Goal: Find specific page/section: Find specific page/section

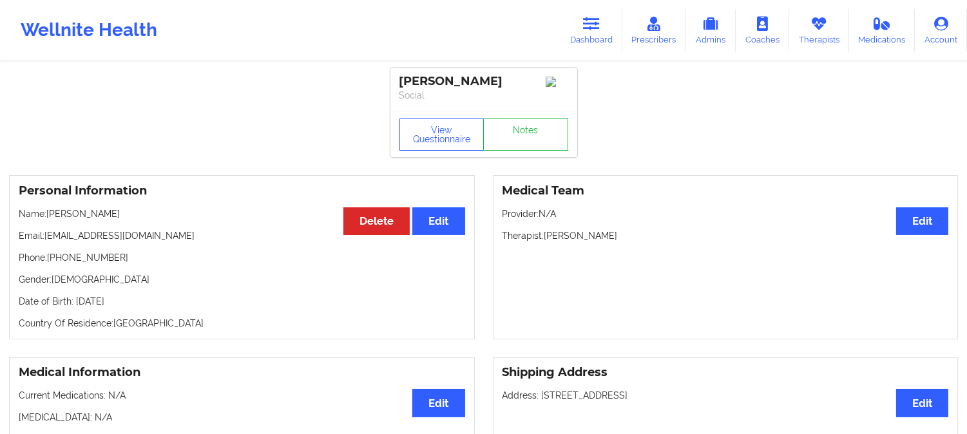
drag, startPoint x: 0, startPoint y: 0, endPoint x: 337, endPoint y: 36, distance: 338.7
click at [335, 36] on div "Wellnite Health Dashboard Prescribers Admins Coaches Therapists Medications Acc…" at bounding box center [483, 31] width 967 height 52
click at [596, 28] on icon at bounding box center [591, 24] width 17 height 14
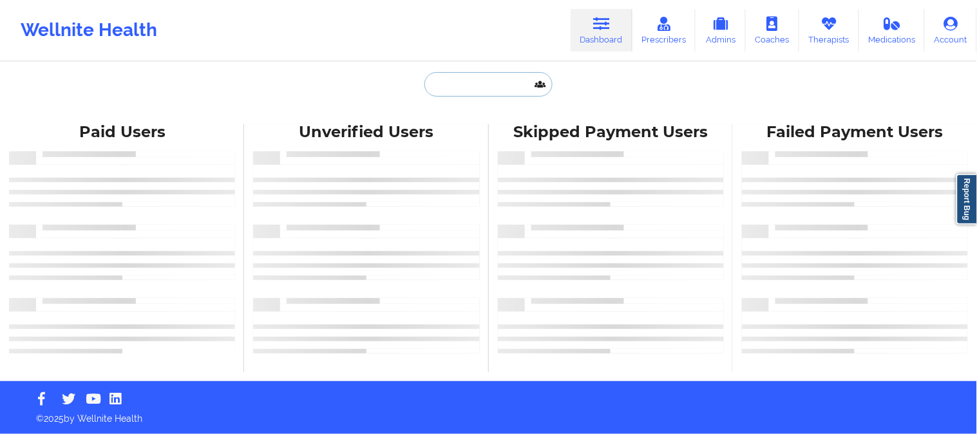
click at [483, 77] on input "text" at bounding box center [487, 84] width 127 height 24
paste input "Lily N Prashaw"
type input "Lily N Prashaw"
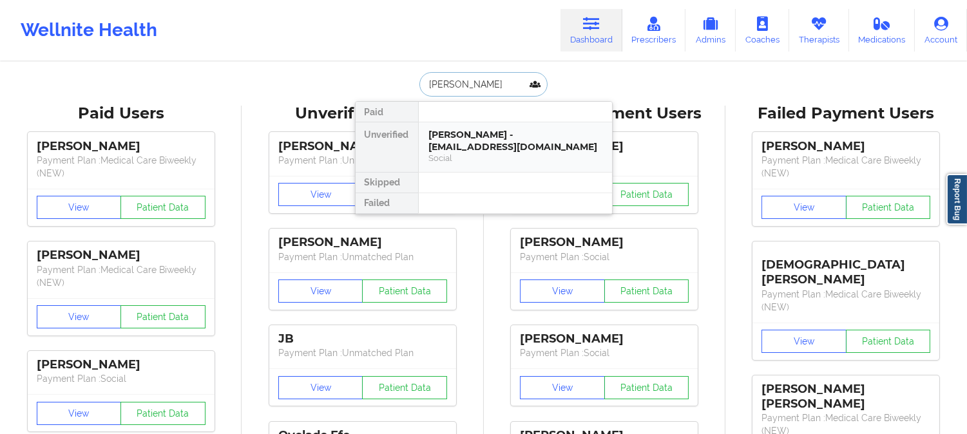
click at [465, 140] on div "Lily N Prashaw - lilynicole1008@gmail.com" at bounding box center [515, 141] width 173 height 24
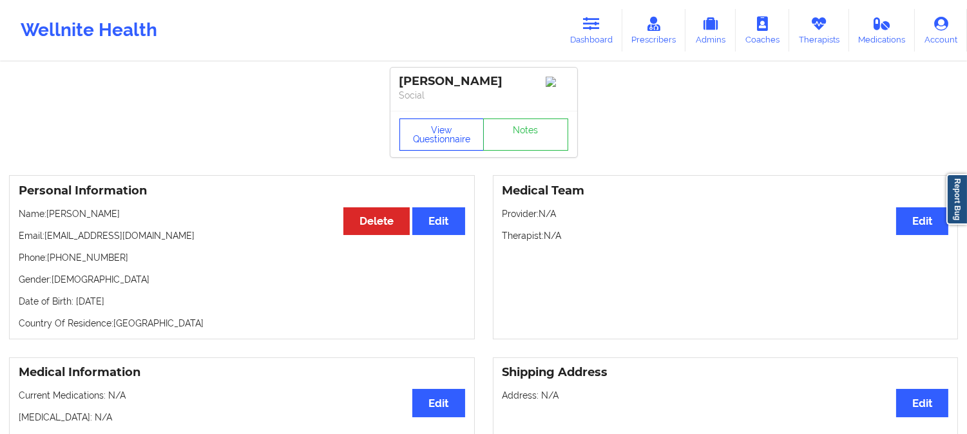
click at [443, 131] on button "View Questionnaire" at bounding box center [441, 134] width 85 height 32
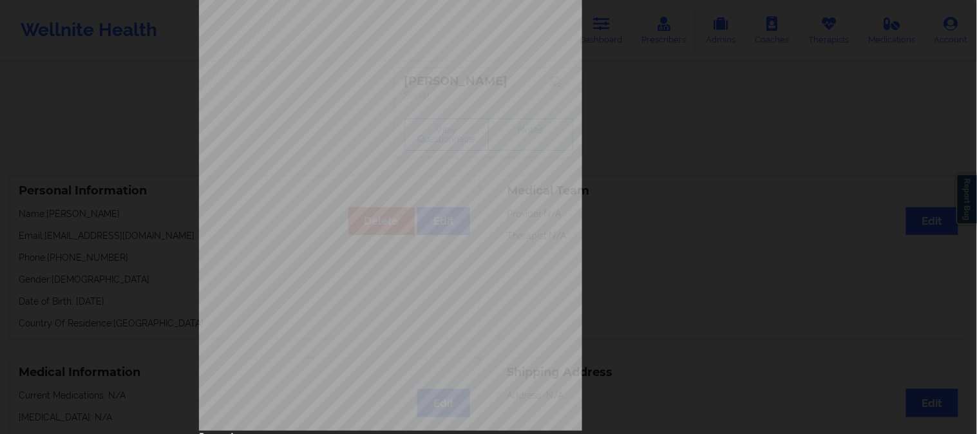
scroll to position [180, 0]
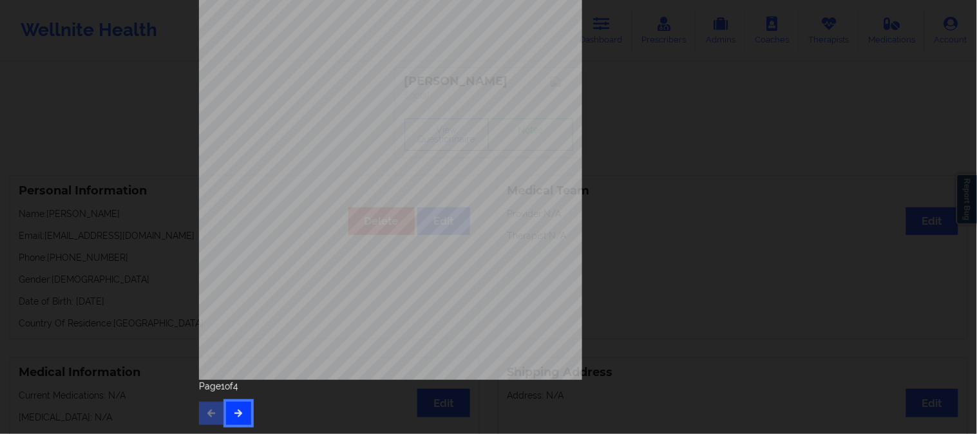
click at [238, 412] on icon "button" at bounding box center [238, 413] width 11 height 8
click at [234, 409] on icon "button" at bounding box center [238, 413] width 11 height 8
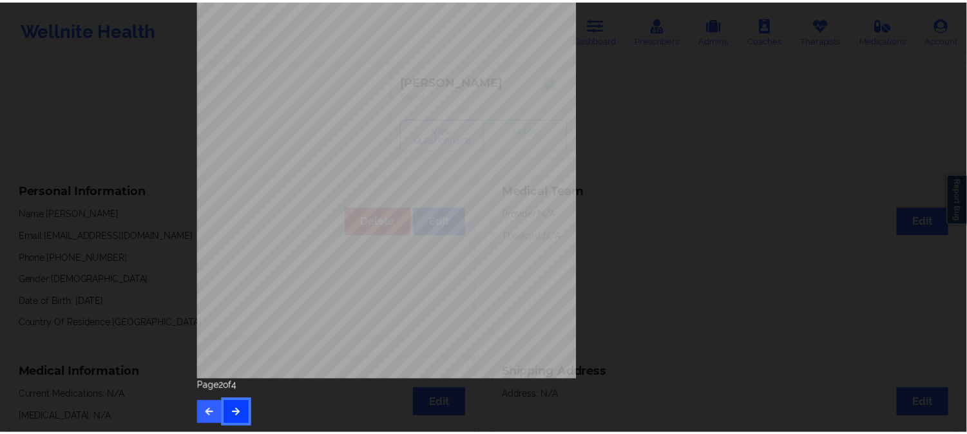
scroll to position [0, 0]
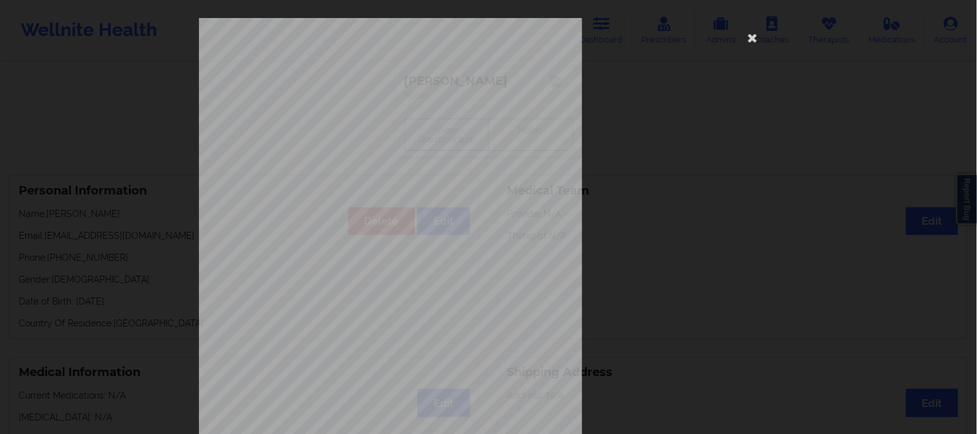
click at [124, 132] on div "commercial Insurance Member ID for patient 80286307500 Insurance company name d…" at bounding box center [488, 217] width 977 height 434
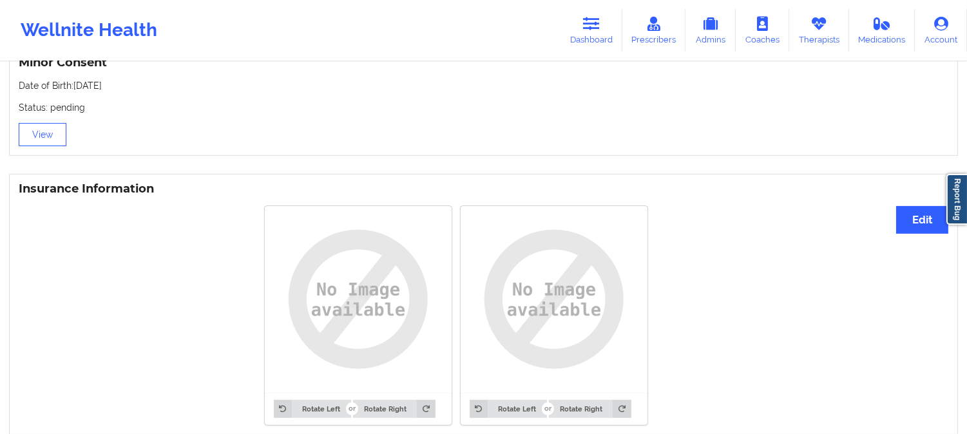
scroll to position [915, 0]
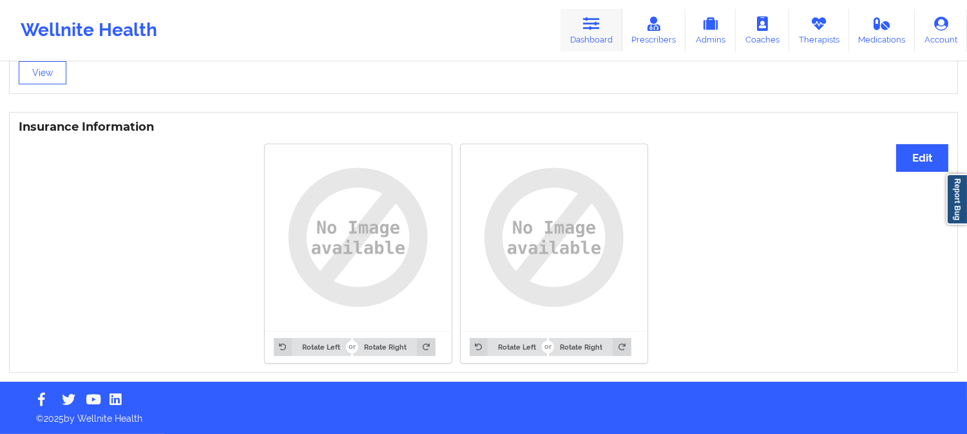
click at [597, 11] on link "Dashboard" at bounding box center [591, 30] width 62 height 42
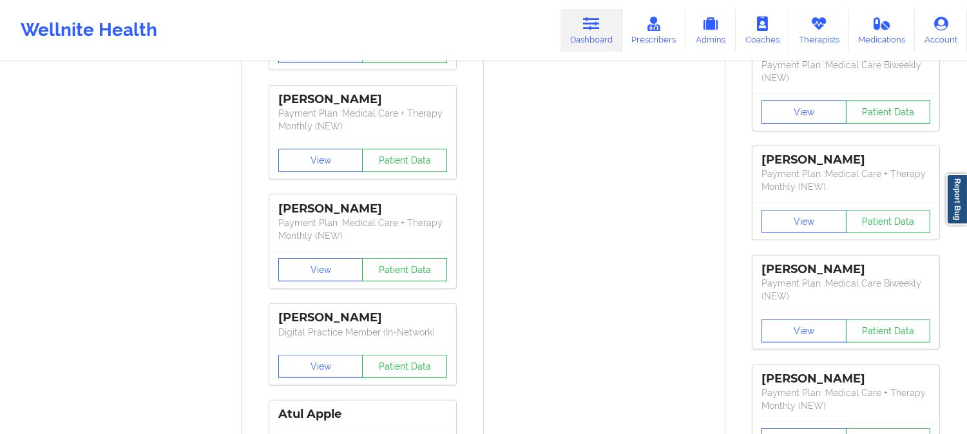
drag, startPoint x: 561, startPoint y: 310, endPoint x: 554, endPoint y: 261, distance: 49.4
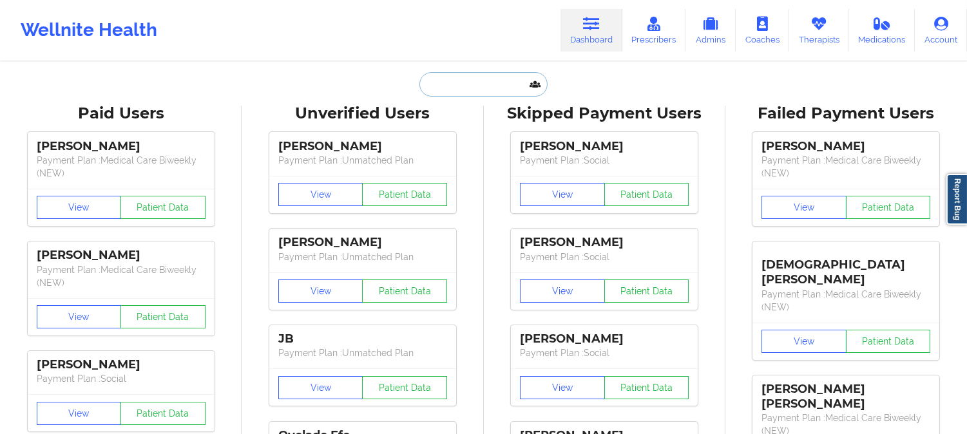
click at [498, 93] on input "text" at bounding box center [482, 84] width 127 height 24
paste input "fecman94@aol.com"
type input "fecman94@aol.com"
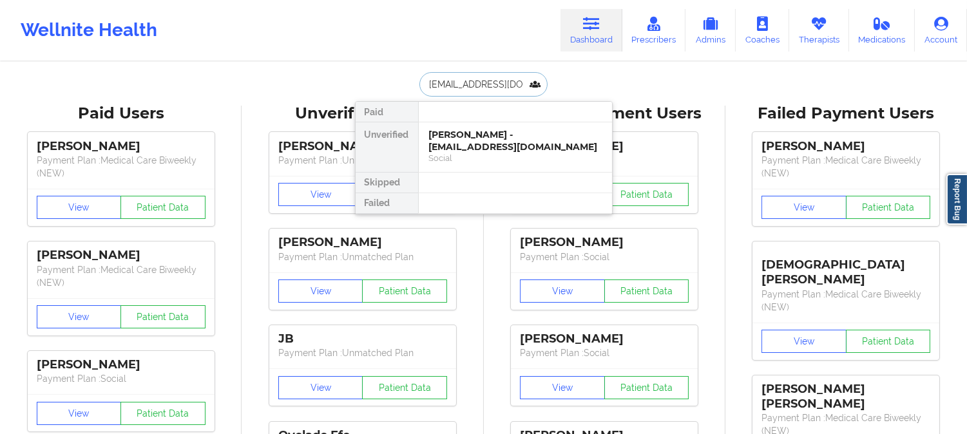
click at [486, 133] on div "Daniel B Zak - fecman94@aol.com" at bounding box center [515, 141] width 173 height 24
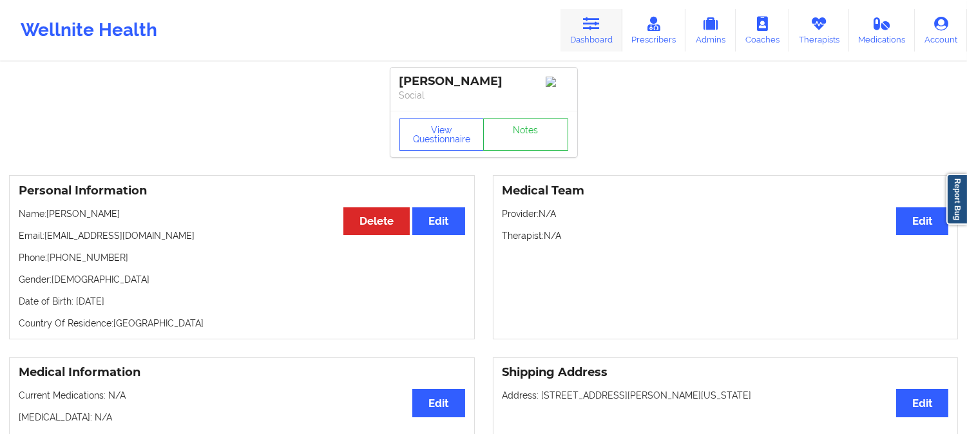
click at [606, 36] on link "Dashboard" at bounding box center [591, 30] width 62 height 42
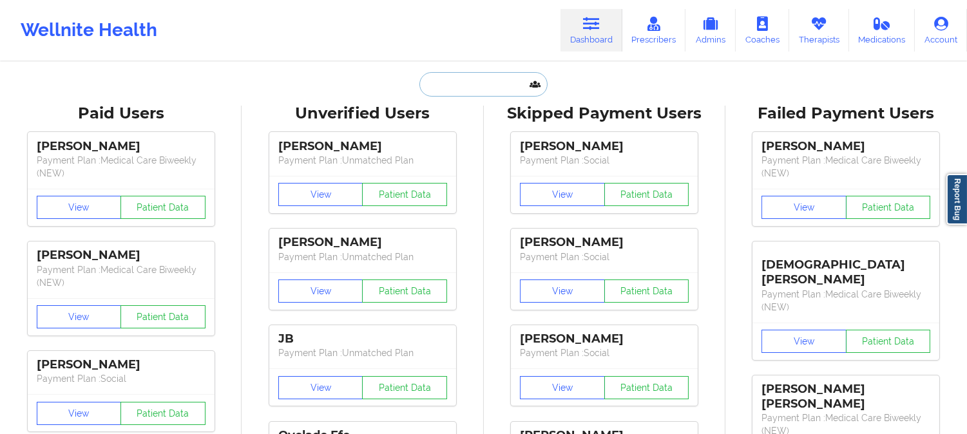
click at [476, 84] on input "text" at bounding box center [482, 84] width 127 height 24
paste input "fecman94@aol.com"
type input "fecman94@aol.com"
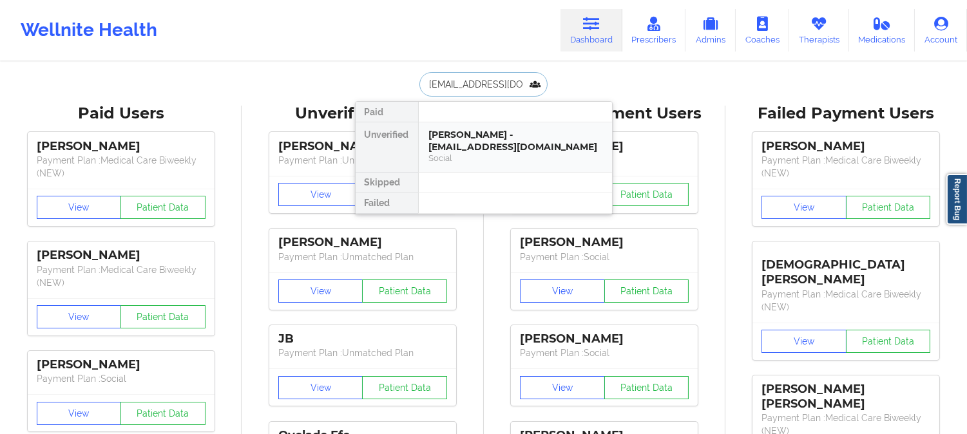
click at [489, 136] on div "Daniel B Zak - fecman94@aol.com" at bounding box center [515, 141] width 173 height 24
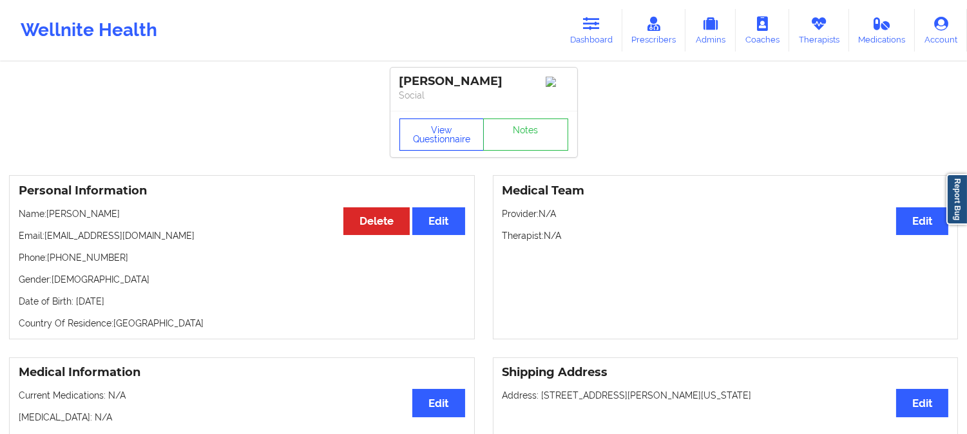
click at [430, 133] on button "View Questionnaire" at bounding box center [441, 134] width 85 height 32
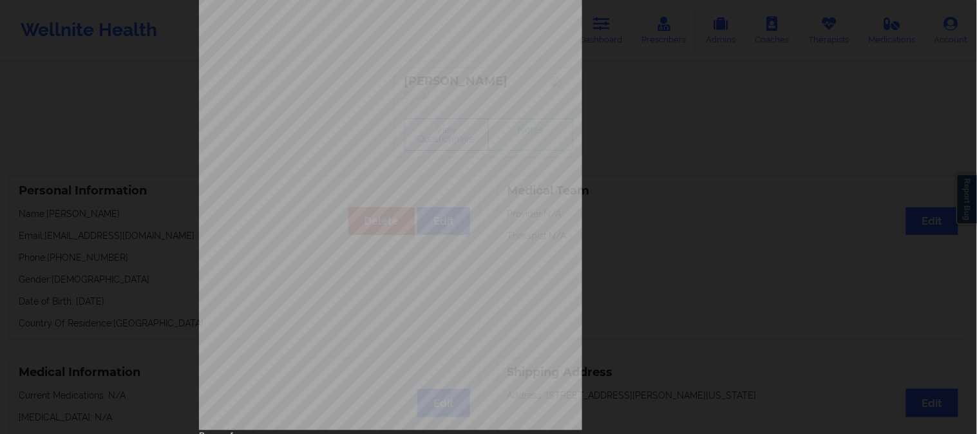
scroll to position [180, 0]
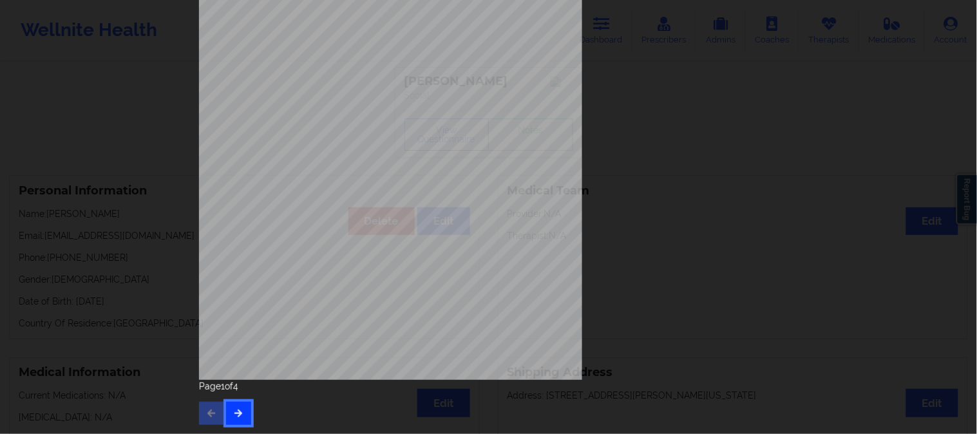
click at [233, 416] on icon "button" at bounding box center [238, 413] width 11 height 8
click at [247, 410] on button "button" at bounding box center [238, 413] width 25 height 23
click at [211, 410] on icon "button" at bounding box center [211, 413] width 11 height 8
click at [207, 408] on button "button" at bounding box center [211, 413] width 25 height 23
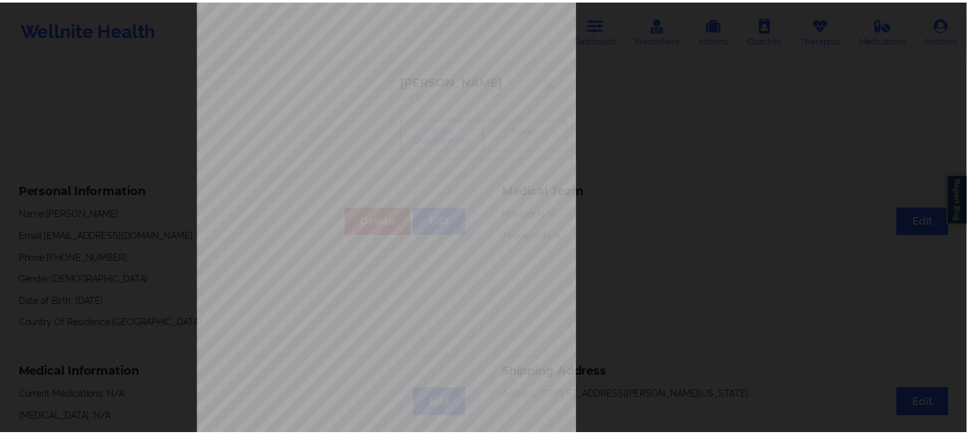
scroll to position [0, 0]
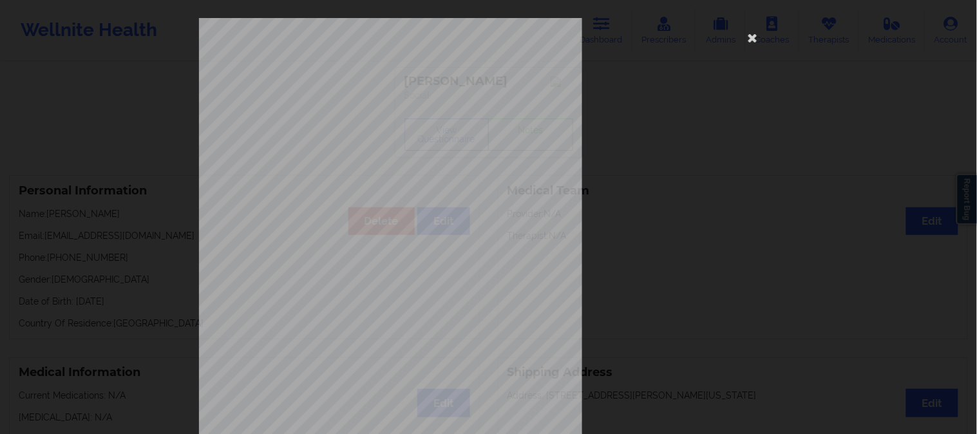
click at [114, 95] on div "1161 Mission St San Francisco, CA, 94103 What state do you live in ? Pennsylvan…" at bounding box center [488, 217] width 977 height 434
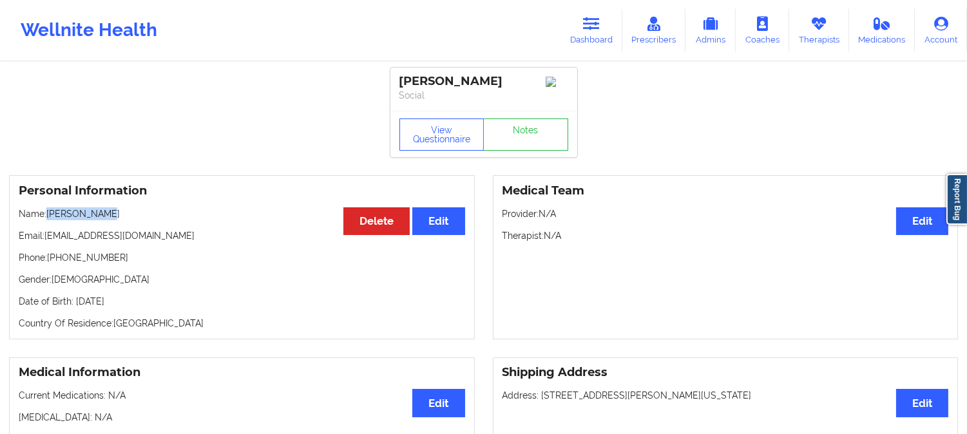
drag, startPoint x: 103, startPoint y: 219, endPoint x: 47, endPoint y: 216, distance: 56.1
click at [47, 216] on p "Name: Daniel B Zak" at bounding box center [242, 213] width 446 height 13
copy p "Daniel B Zak"
drag, startPoint x: 121, startPoint y: 220, endPoint x: 48, endPoint y: 214, distance: 73.0
click at [48, 214] on p "Name: Daniel B Zak" at bounding box center [242, 213] width 446 height 13
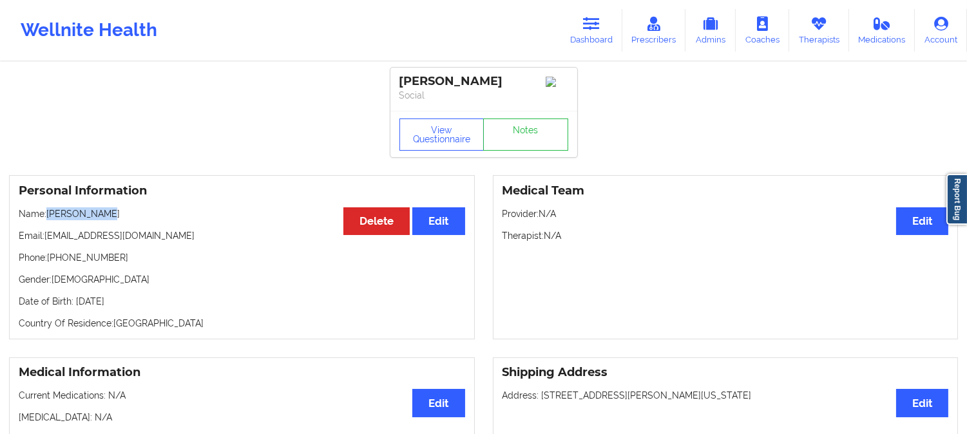
copy p "Daniel B Zak"
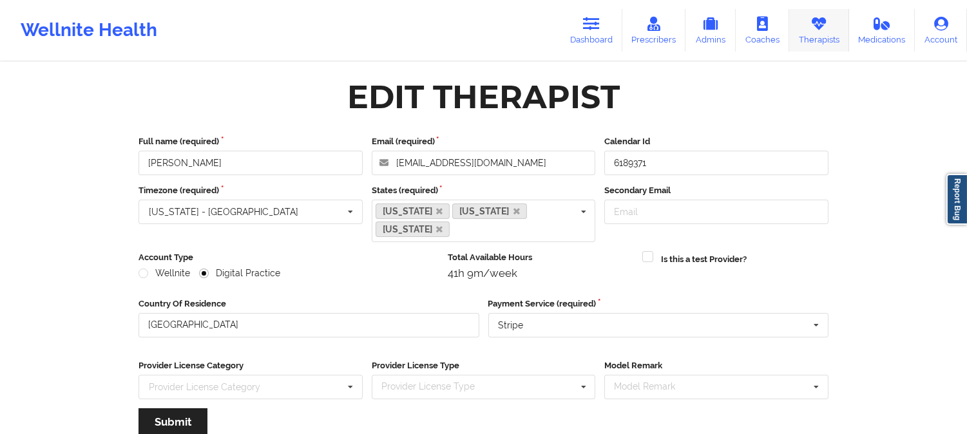
click at [827, 21] on icon at bounding box center [818, 24] width 17 height 14
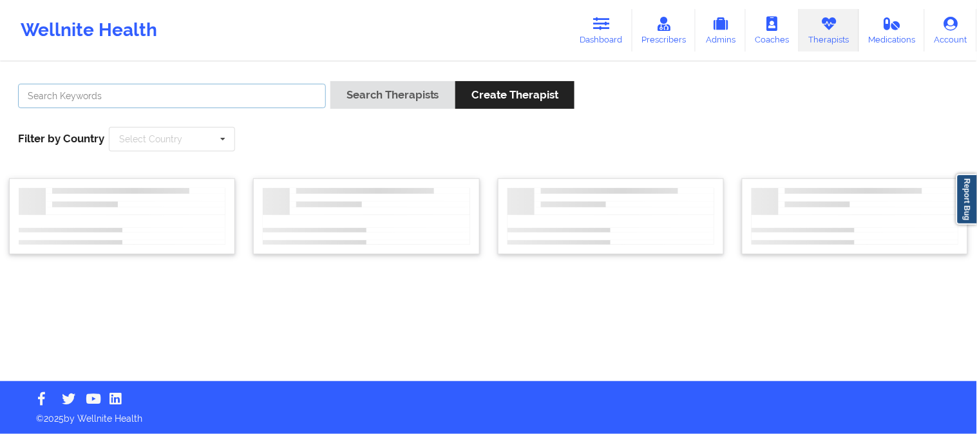
click at [165, 95] on input "text" at bounding box center [172, 96] width 308 height 24
paste input "Darcel Tyson"
type input "Darcel Tyson"
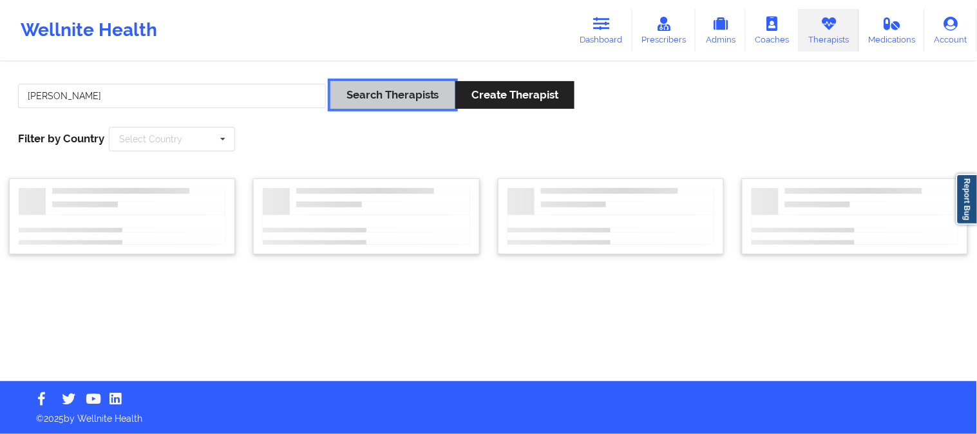
click at [358, 98] on button "Search Therapists" at bounding box center [392, 95] width 125 height 28
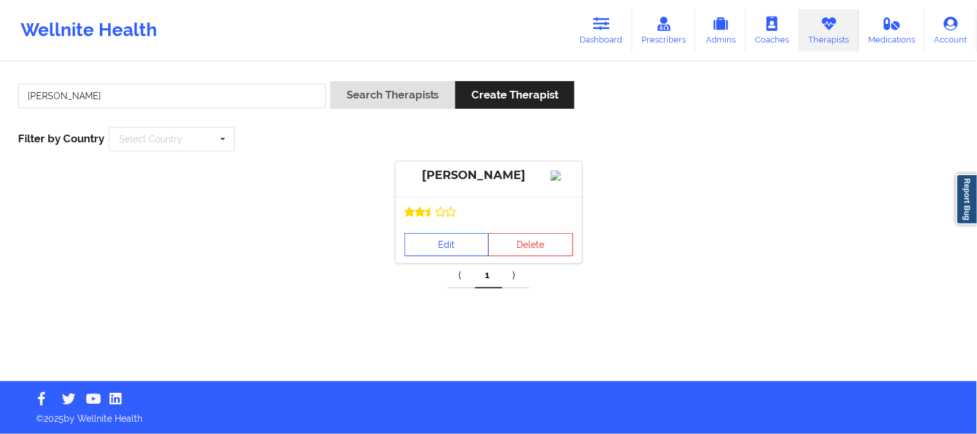
click at [447, 238] on link "Edit" at bounding box center [446, 244] width 85 height 23
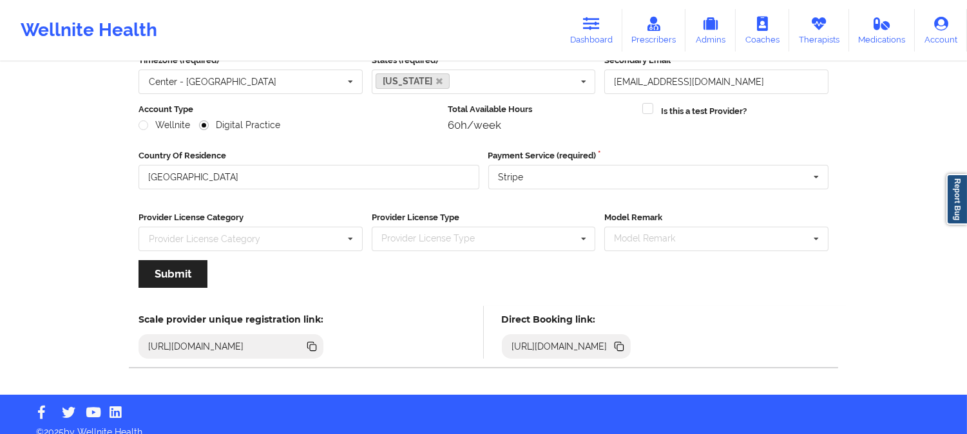
scroll to position [144, 0]
